Goal: Navigation & Orientation: Find specific page/section

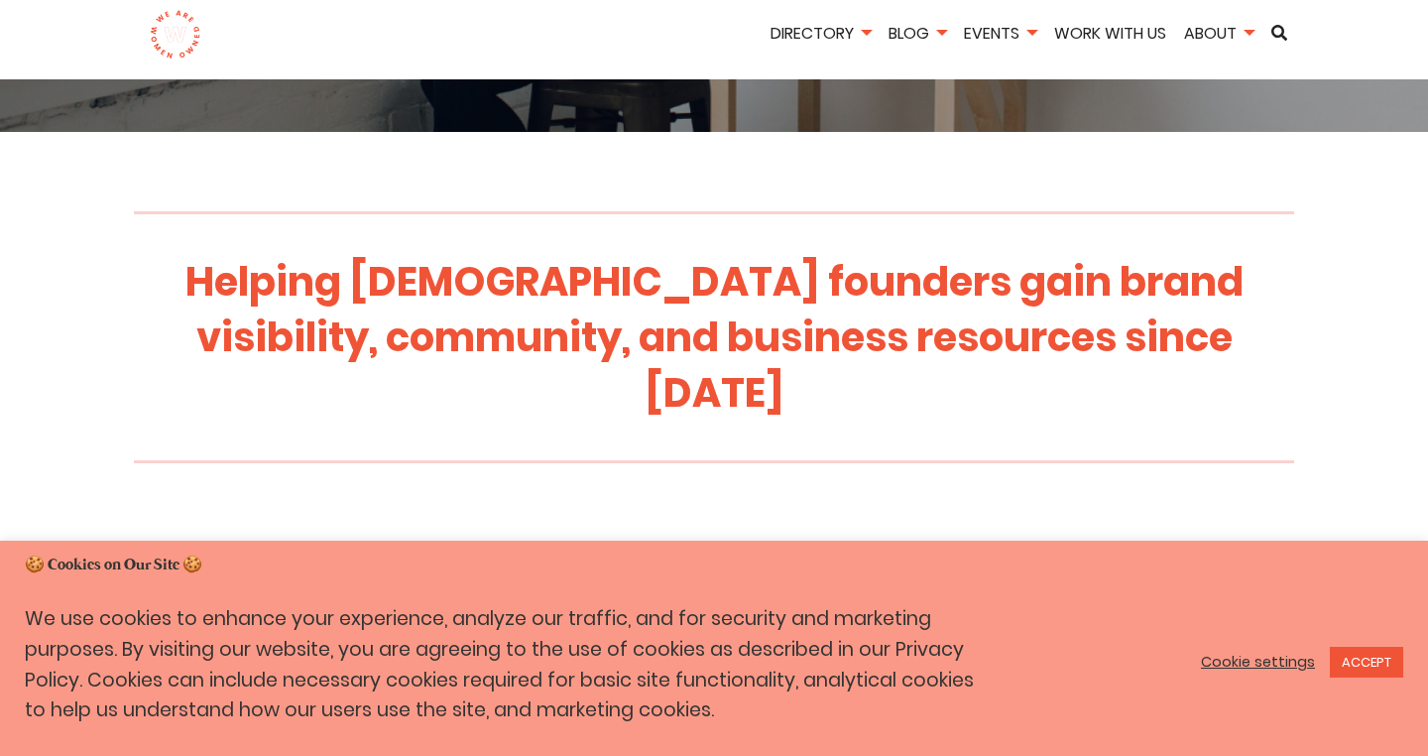
scroll to position [605, 0]
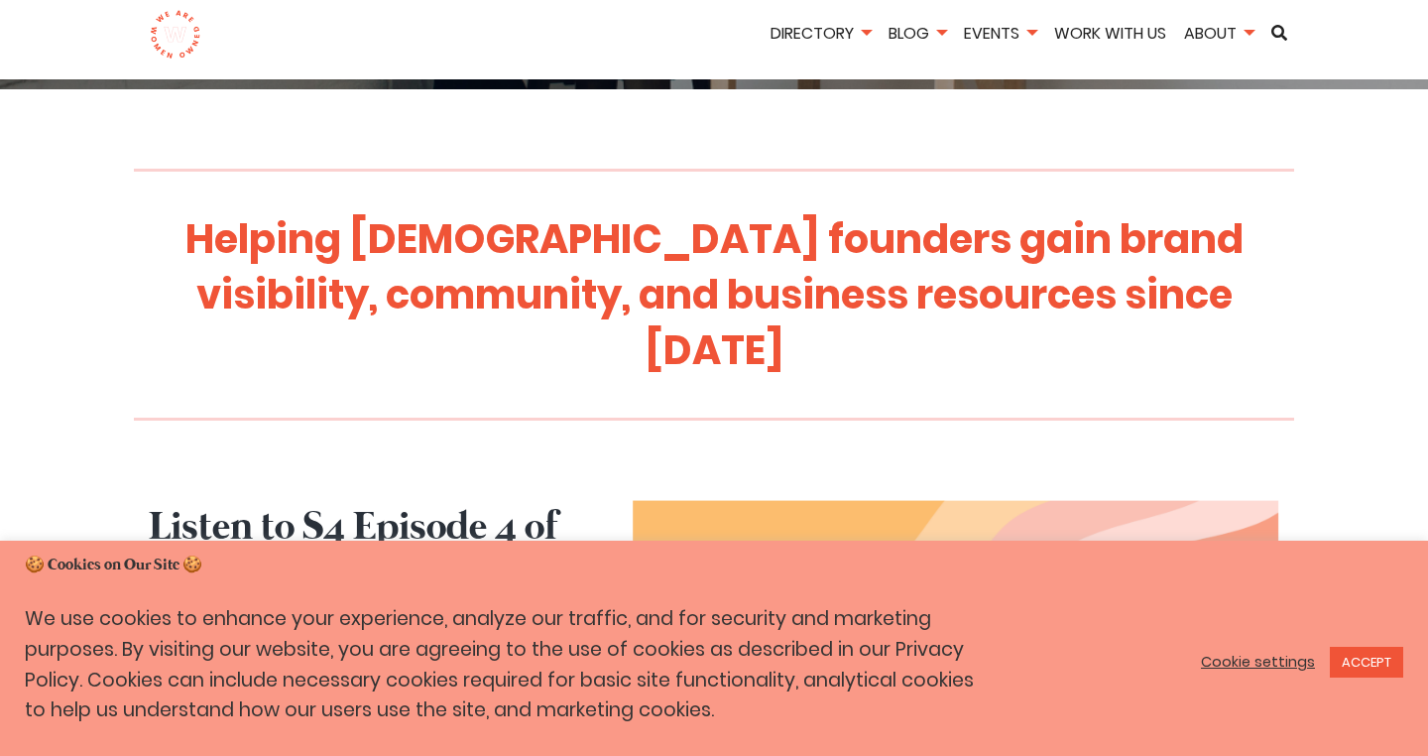
click at [1292, 667] on link "Cookie settings" at bounding box center [1258, 662] width 114 height 18
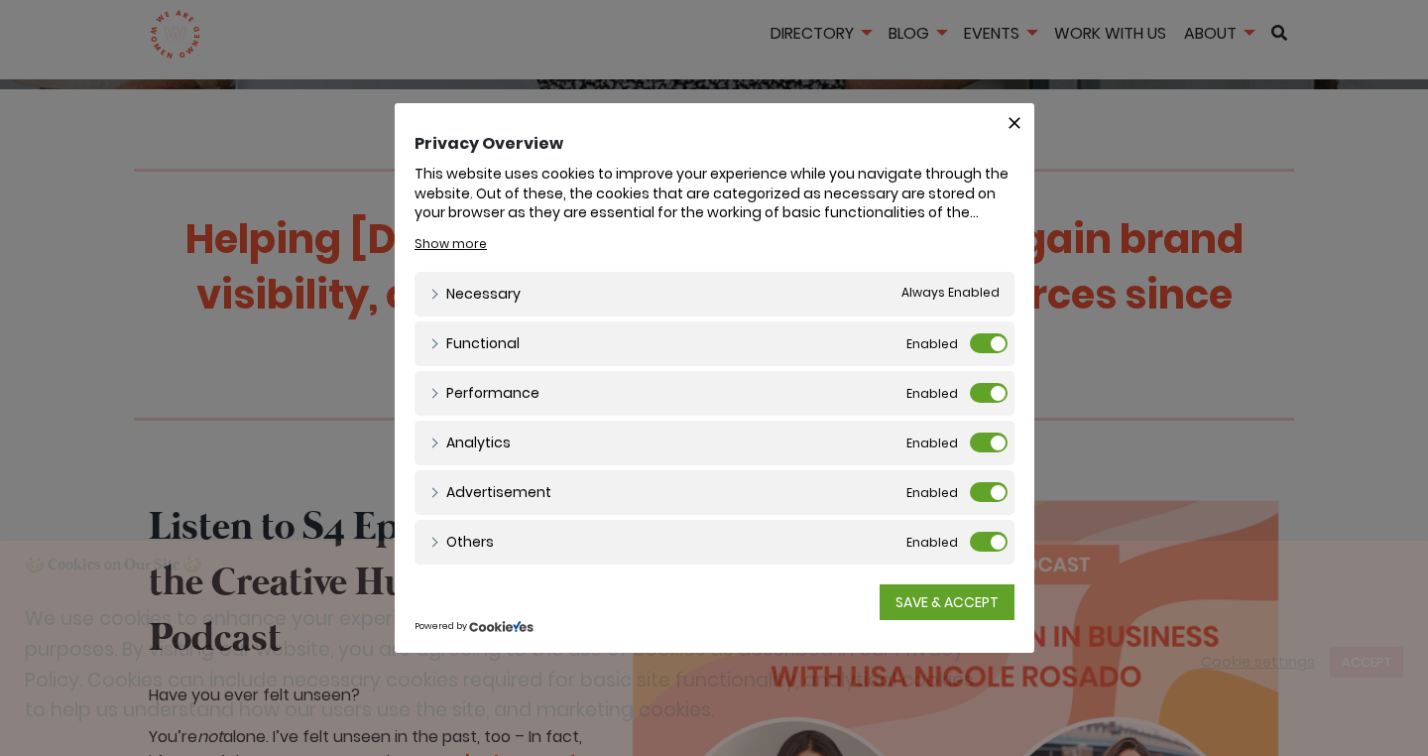
click at [979, 329] on div "Functional Functional" at bounding box center [715, 343] width 600 height 45
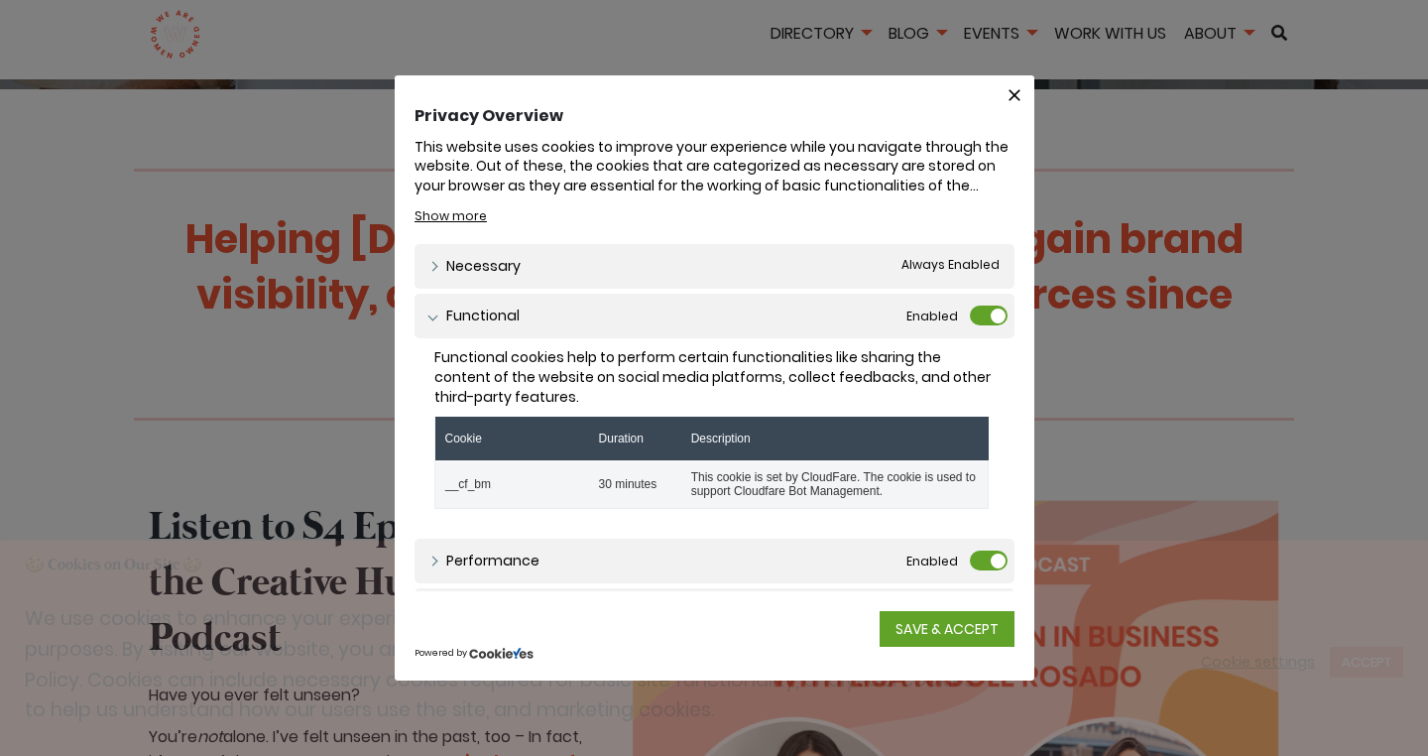
click at [988, 305] on label "Functional" at bounding box center [989, 315] width 38 height 20
click at [0, 0] on input "Functional" at bounding box center [0, 0] width 0 height 0
click at [979, 562] on label "Performance" at bounding box center [989, 560] width 38 height 20
click at [0, 0] on input "Performance" at bounding box center [0, 0] width 0 height 0
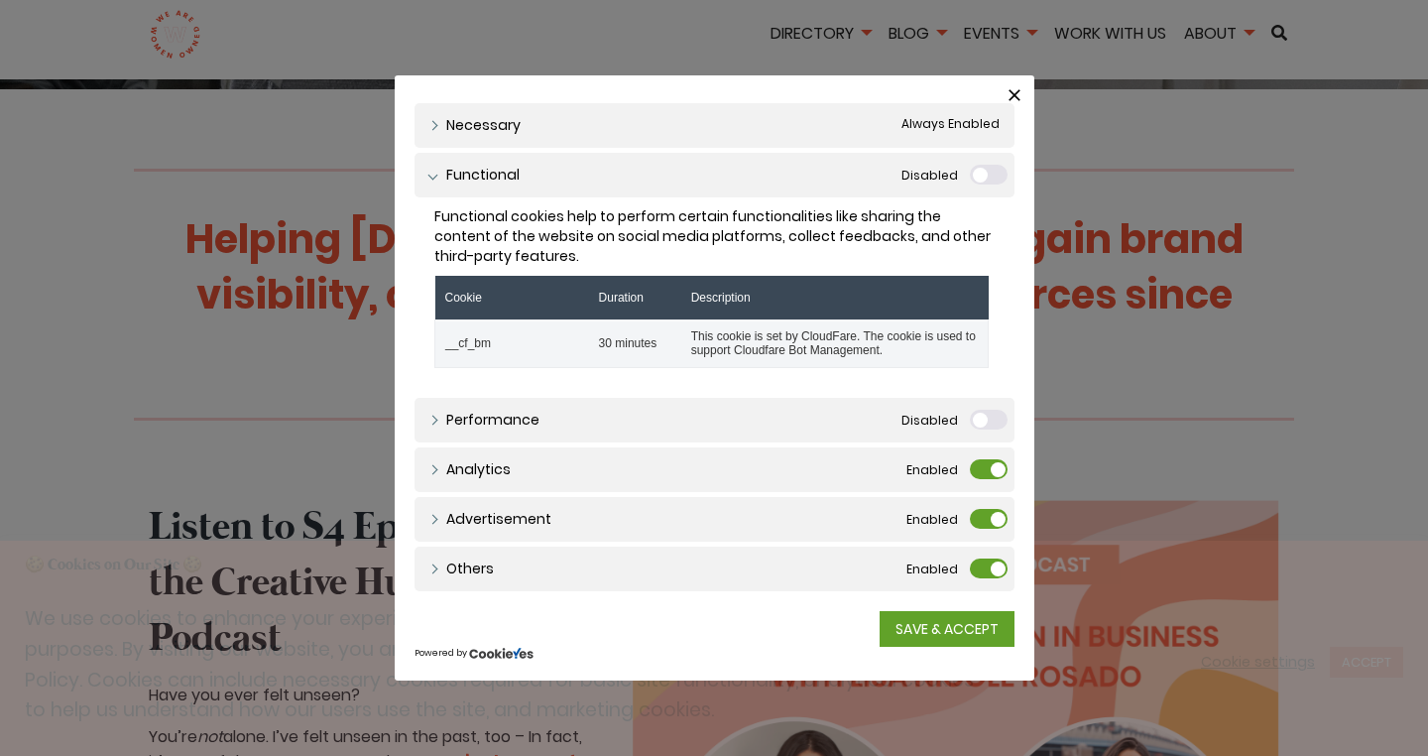
scroll to position [140, 0]
click at [975, 477] on label "Analytics" at bounding box center [989, 470] width 38 height 20
click at [0, 0] on input "Analytics" at bounding box center [0, 0] width 0 height 0
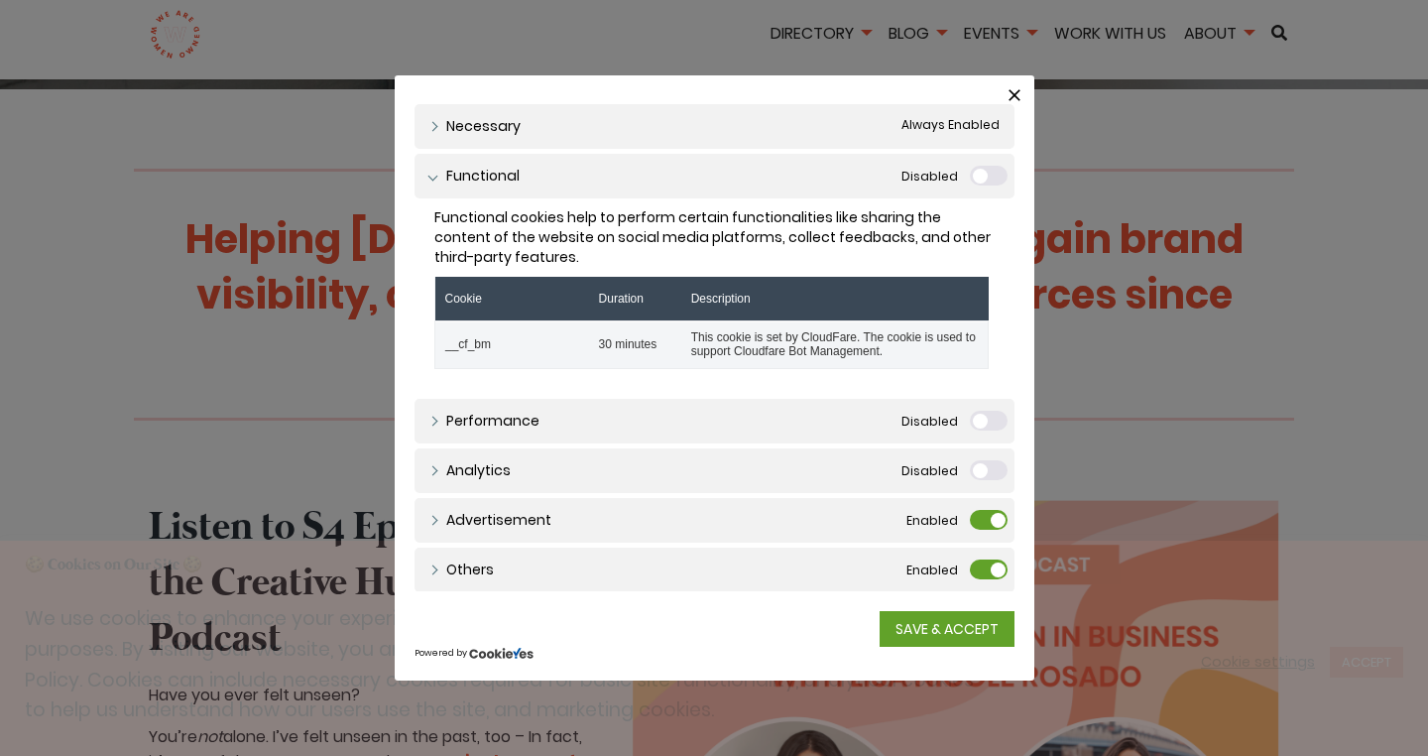
click at [982, 507] on div "Advertisement Advertisement" at bounding box center [715, 520] width 600 height 45
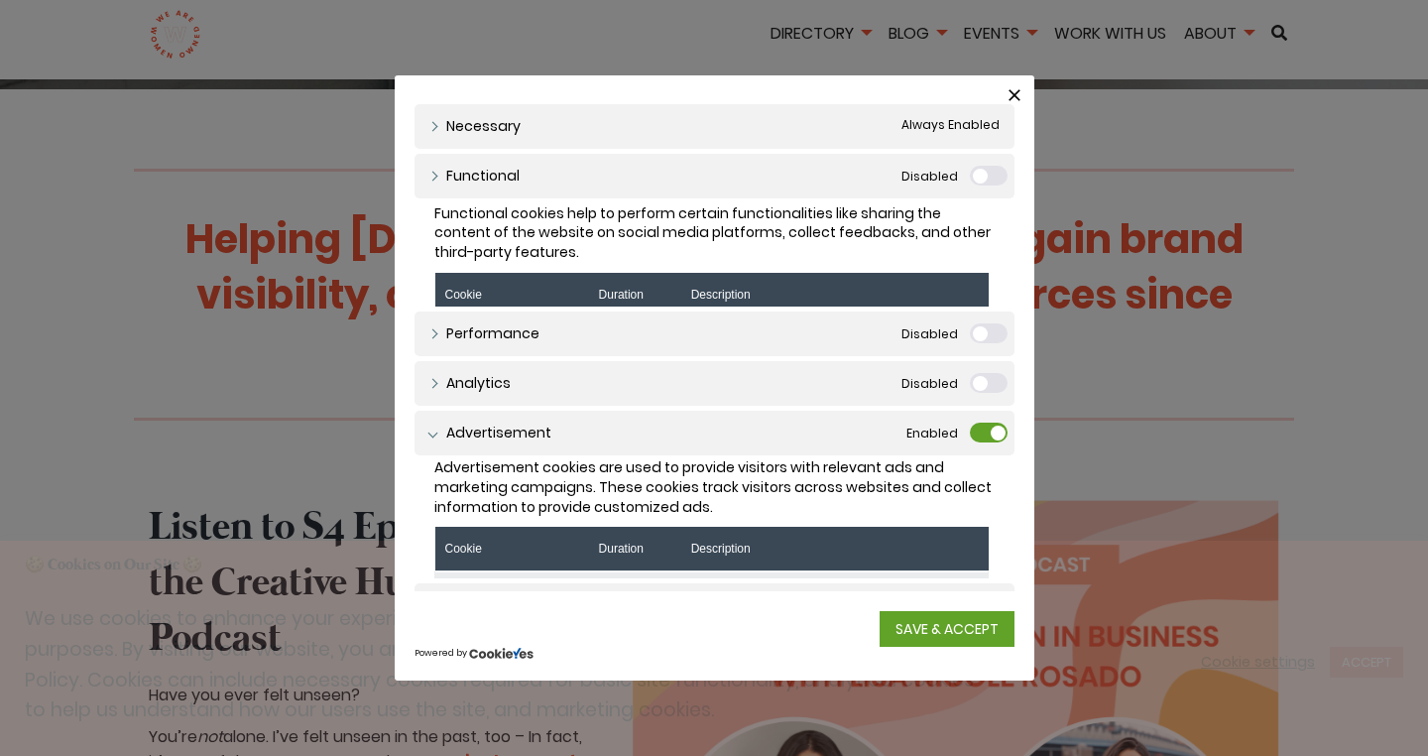
scroll to position [137, 0]
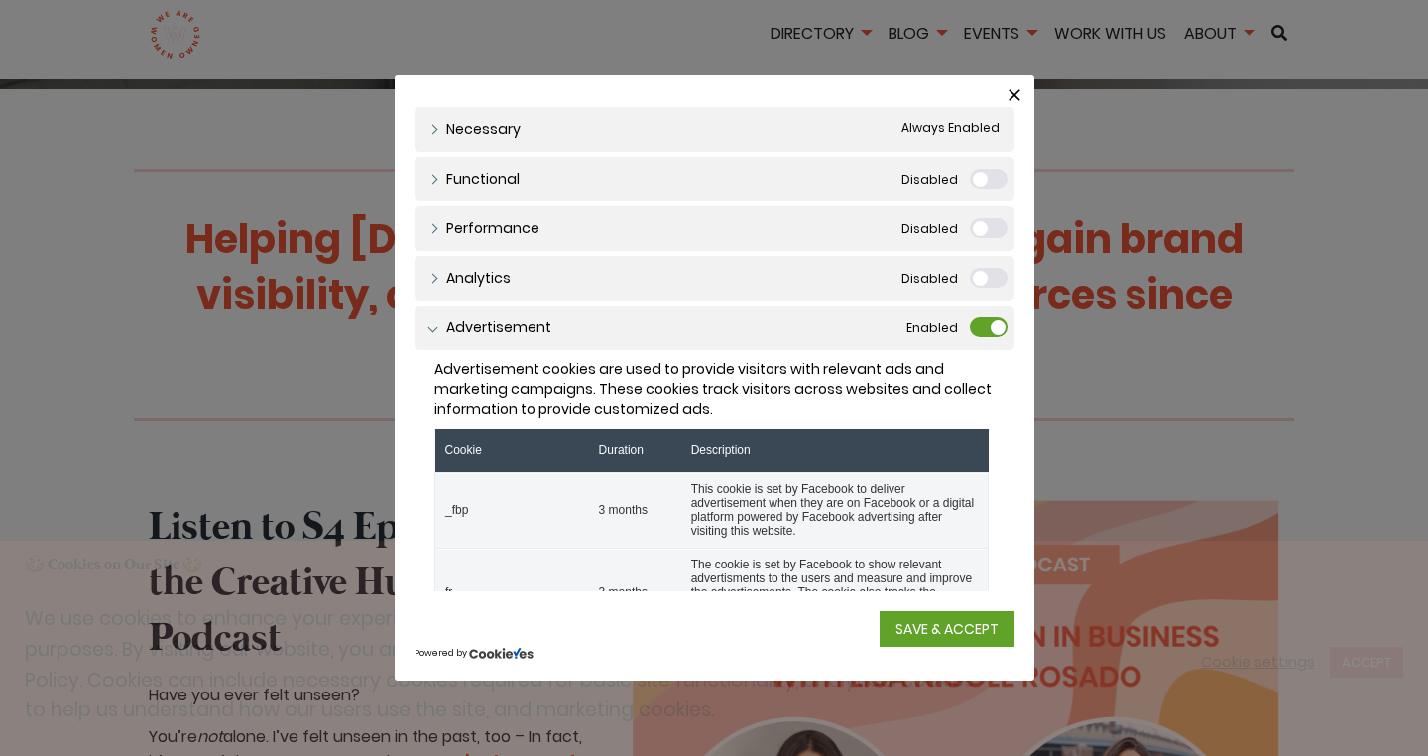
click at [980, 327] on label "Advertisement" at bounding box center [989, 327] width 38 height 20
click at [0, 0] on input "Advertisement" at bounding box center [0, 0] width 0 height 0
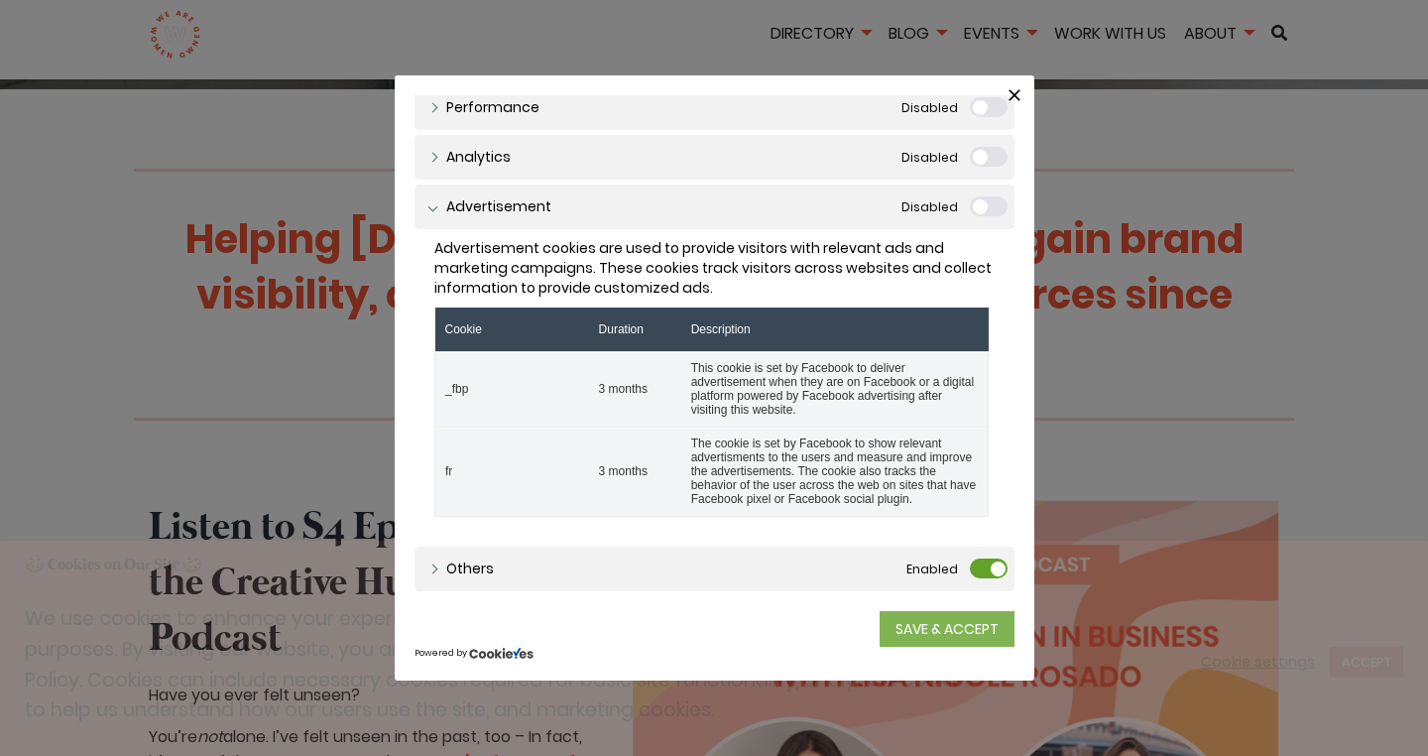
scroll to position [279, 0]
click at [978, 573] on label "Others" at bounding box center [989, 568] width 38 height 20
click at [0, 0] on input "Others" at bounding box center [0, 0] width 0 height 0
click at [965, 629] on link "SAVE & ACCEPT" at bounding box center [947, 629] width 135 height 36
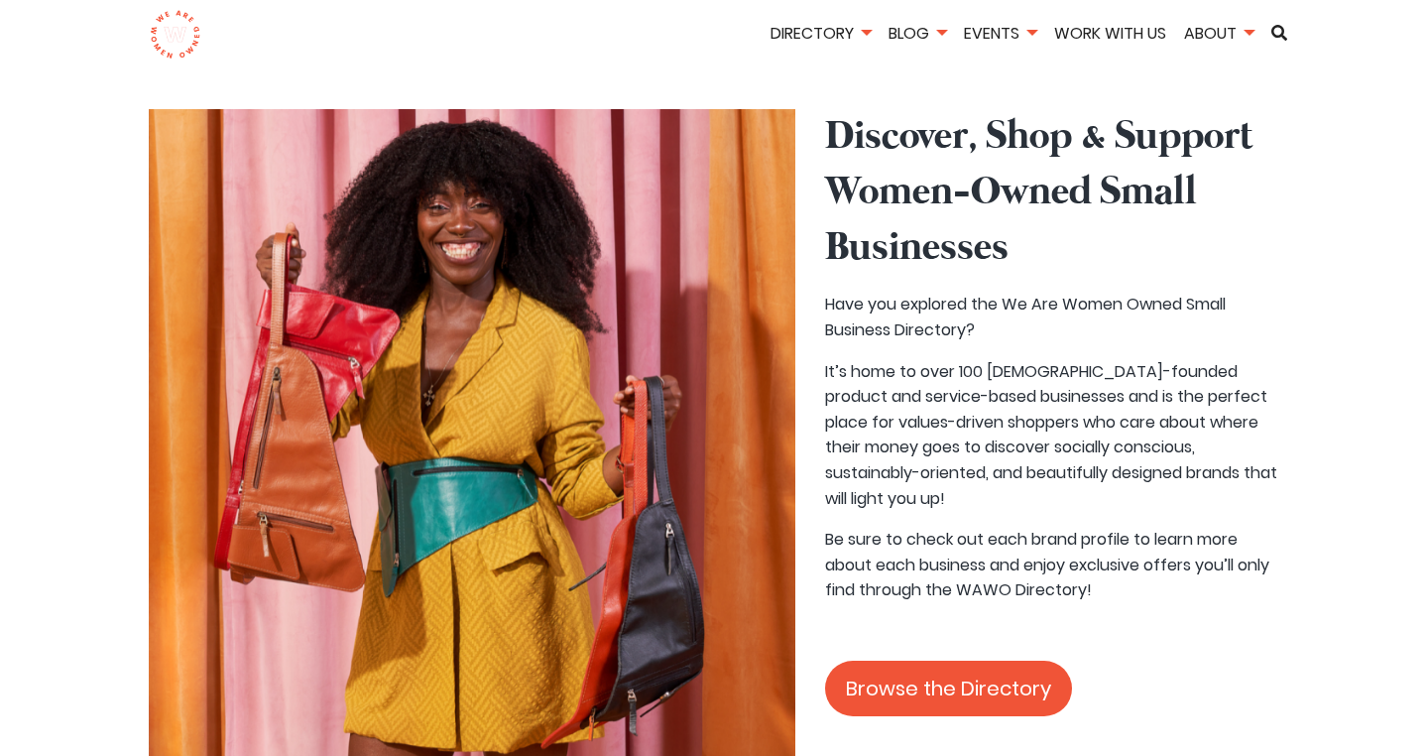
scroll to position [1726, 0]
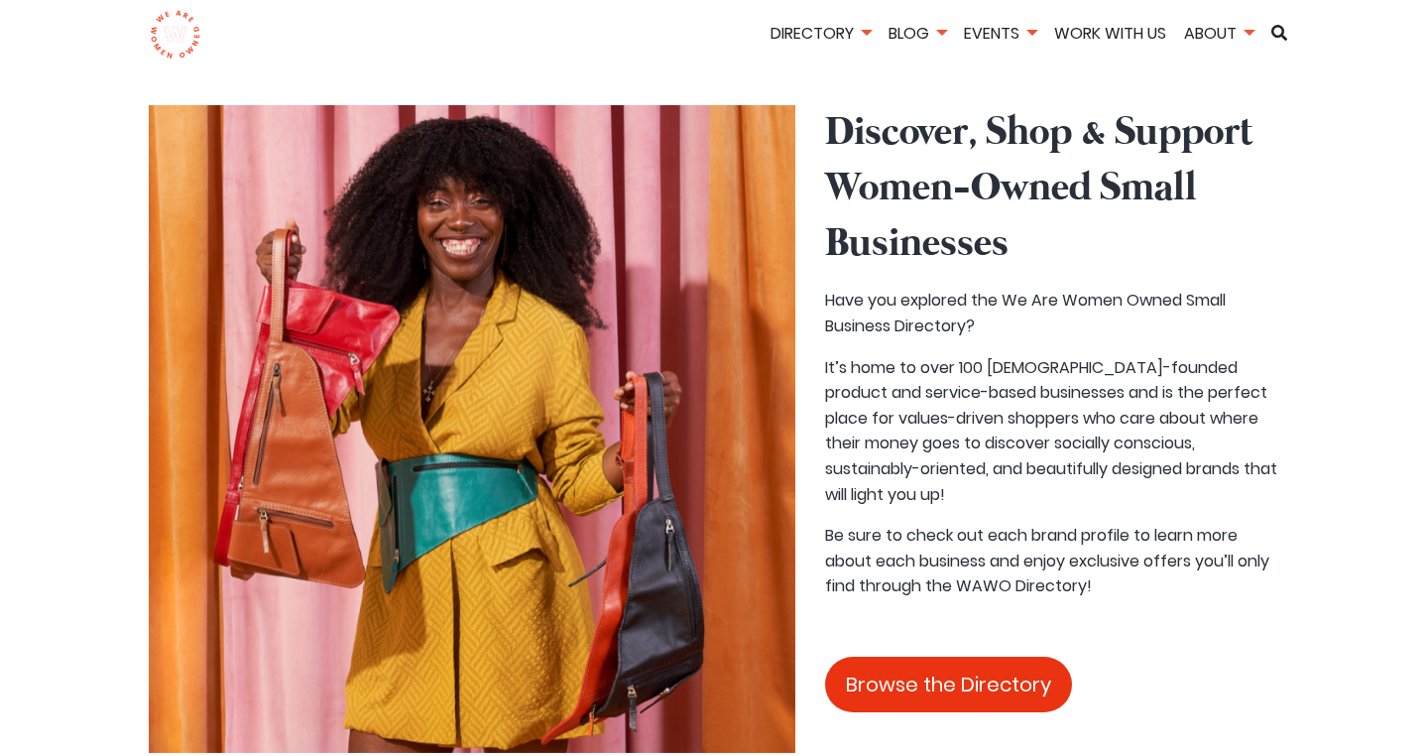
click at [959, 657] on link "Browse the Directory" at bounding box center [948, 685] width 247 height 56
